Goal: Transaction & Acquisition: Purchase product/service

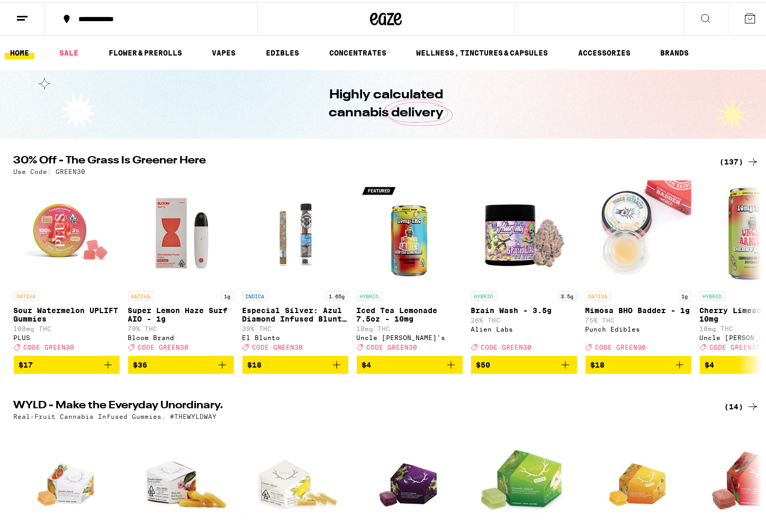
click at [746, 159] on icon at bounding box center [752, 159] width 13 height 13
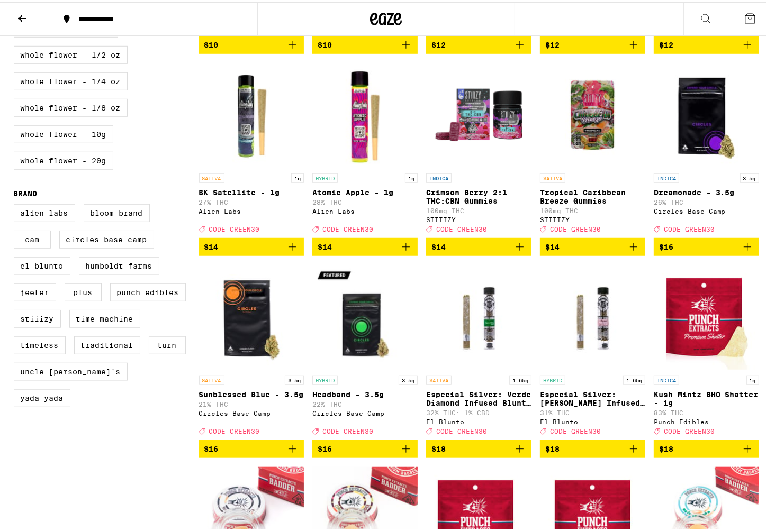
scroll to position [423, 0]
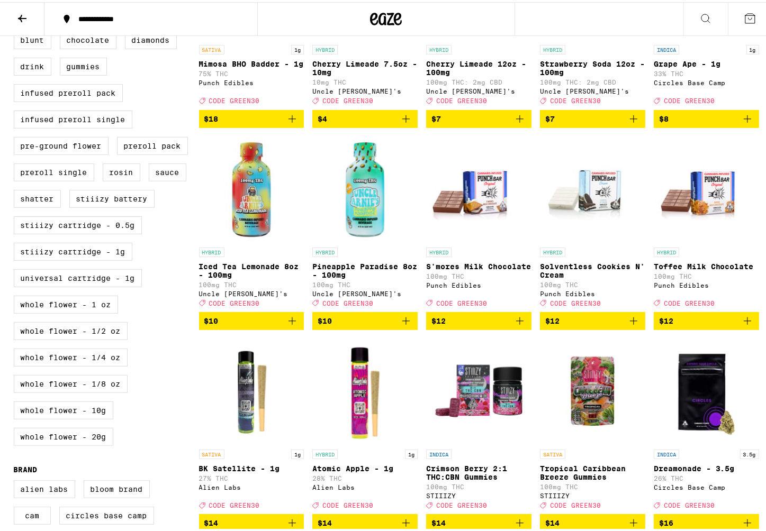
click at [21, 13] on icon at bounding box center [22, 16] width 8 height 7
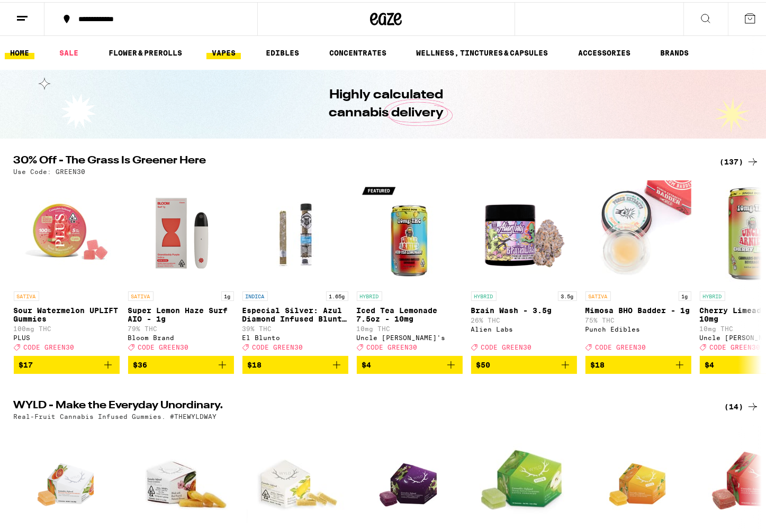
click at [223, 52] on link "VAPES" at bounding box center [223, 50] width 34 height 13
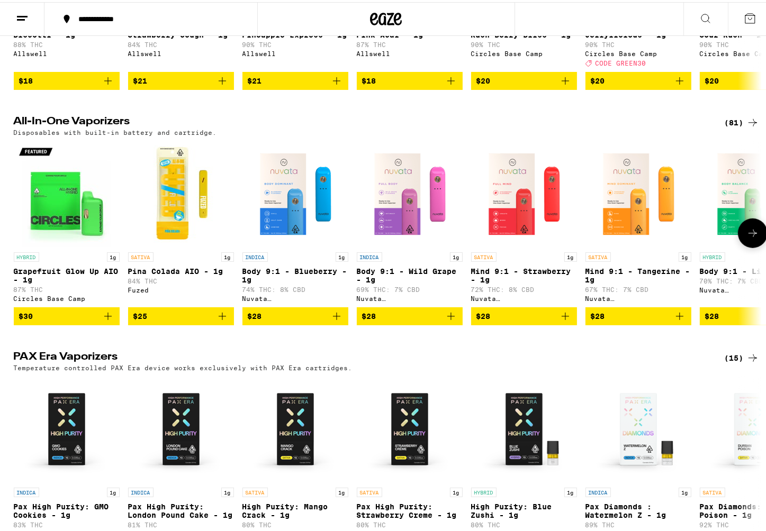
scroll to position [494, 0]
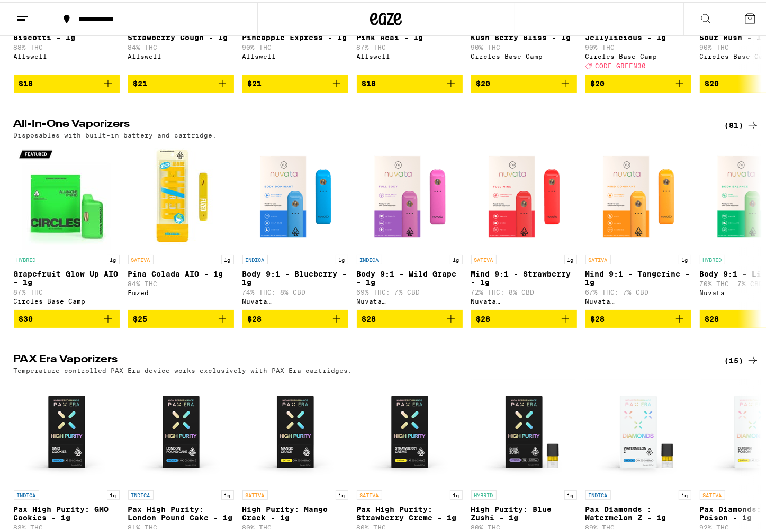
click at [58, 130] on h2 "All-In-One Vaporizers" at bounding box center [360, 123] width 693 height 13
click at [746, 130] on icon at bounding box center [752, 123] width 13 height 13
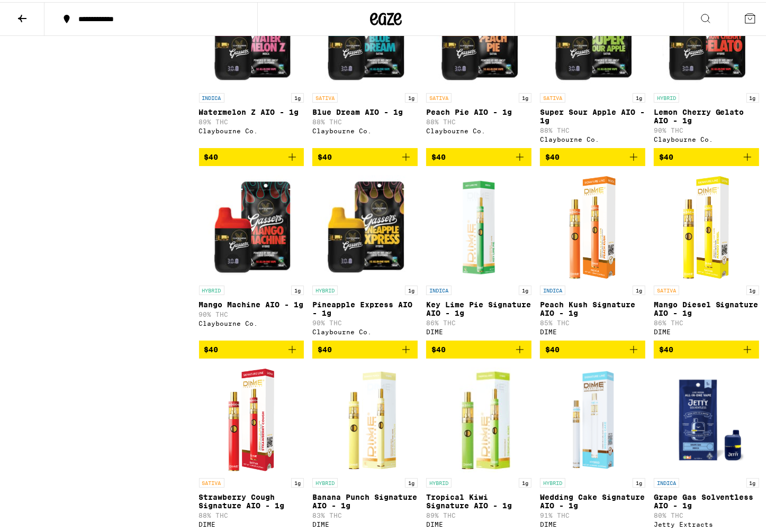
scroll to position [2752, 0]
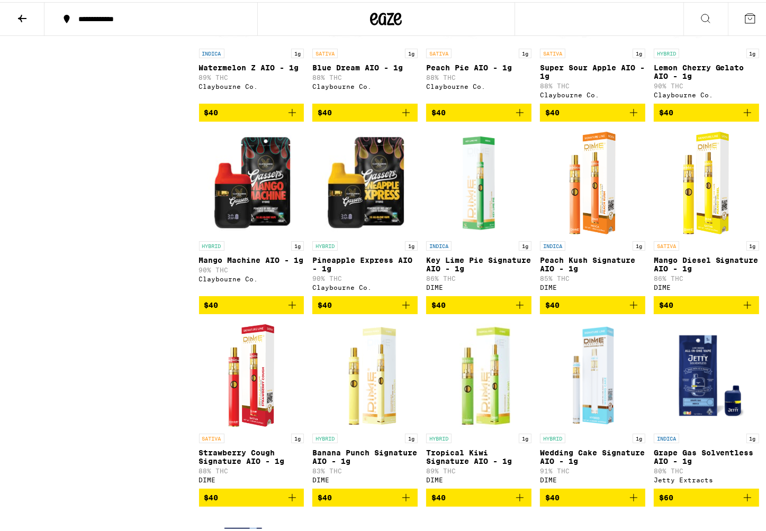
click at [361, 234] on img "Open page for Pineapple Express AIO - 1g from Claybourne Co." at bounding box center [364, 181] width 105 height 106
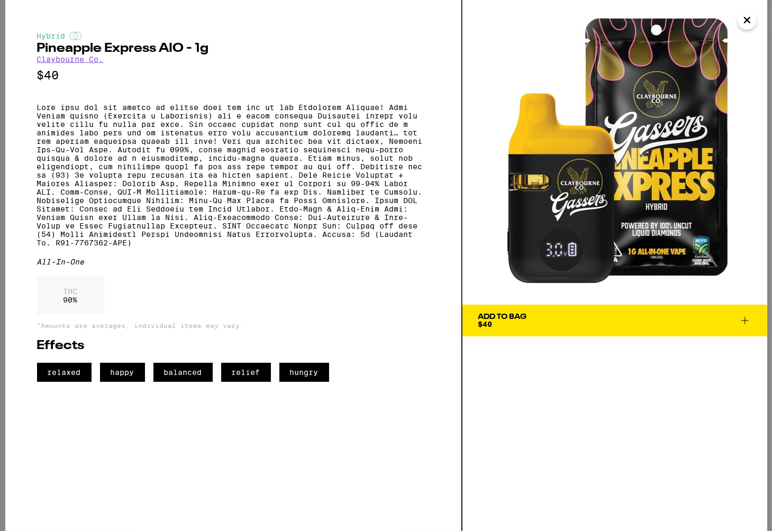
click at [745, 17] on icon "Close" at bounding box center [747, 20] width 13 height 16
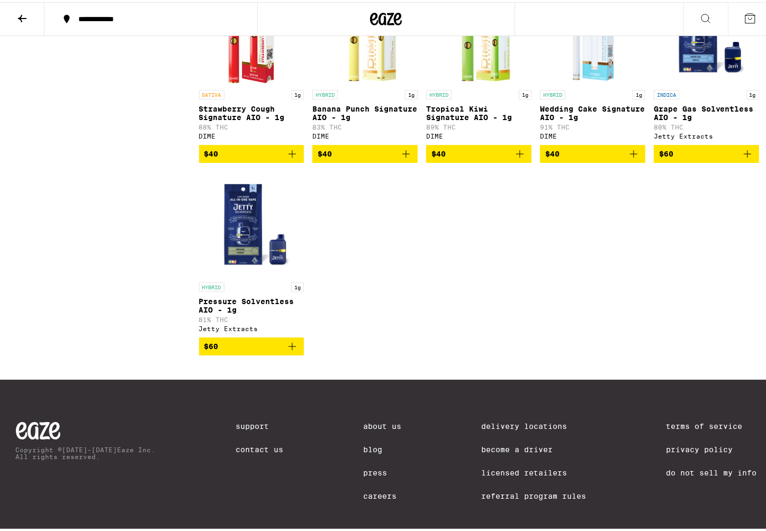
scroll to position [3104, 0]
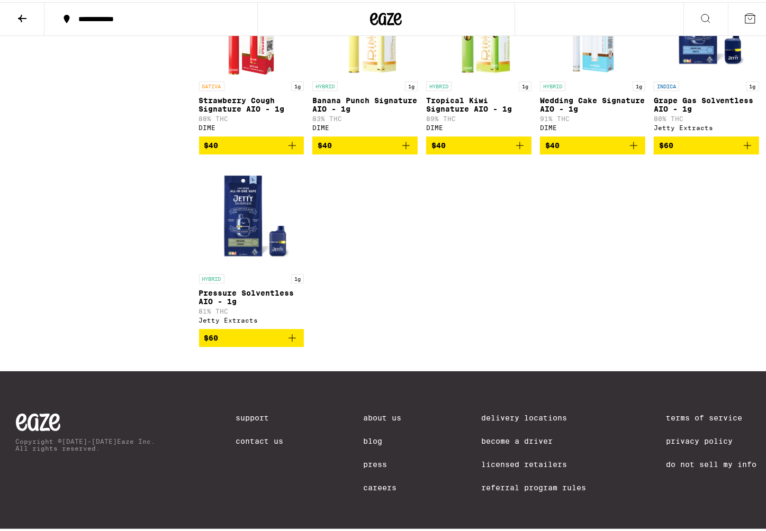
click at [237, 267] on img "Open page for Pressure Solventless AIO - 1g from Jetty Extracts" at bounding box center [251, 214] width 105 height 106
